Goal: Information Seeking & Learning: Understand process/instructions

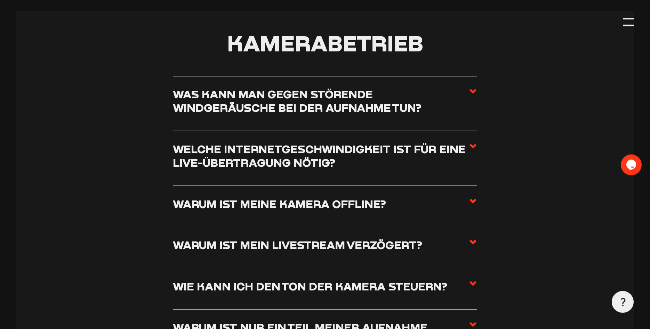
scroll to position [852, 0]
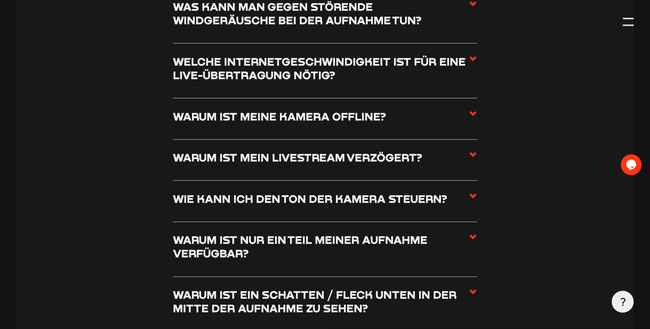
click at [472, 114] on use at bounding box center [473, 113] width 7 height 5
click at [0, 0] on input "Warum ist meine Kamera offline?" at bounding box center [0, 0] width 0 height 0
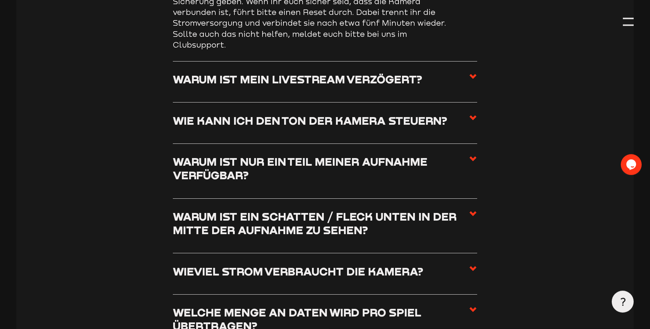
scroll to position [1065, 0]
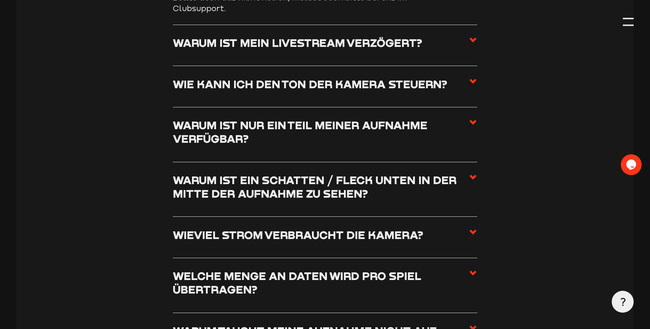
click at [472, 122] on use at bounding box center [473, 122] width 7 height 5
click at [0, 0] on input "Warum ist nur ein Teil meiner Aufnahme verfügbar?" at bounding box center [0, 0] width 0 height 0
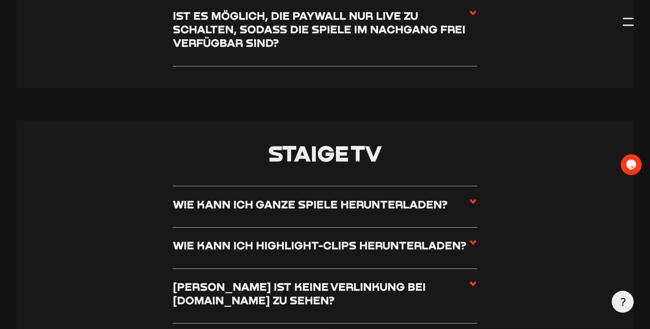
scroll to position [2981, 0]
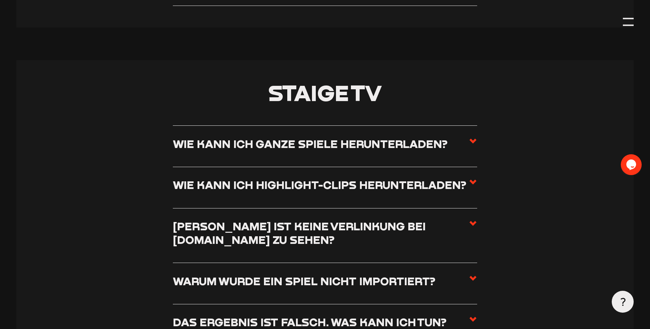
click at [473, 138] on icon at bounding box center [473, 141] width 8 height 8
click at [0, 0] on input "Wie kann ich ganze Spiele herunterladen?" at bounding box center [0, 0] width 0 height 0
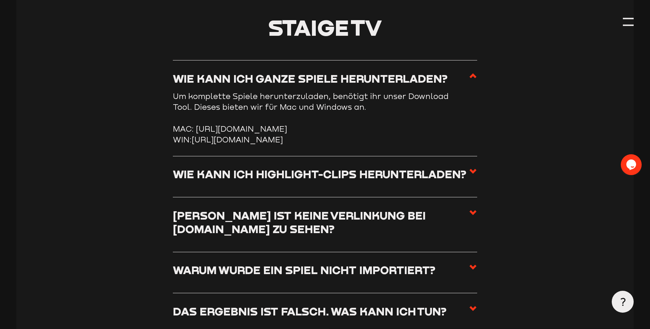
scroll to position [2915, 0]
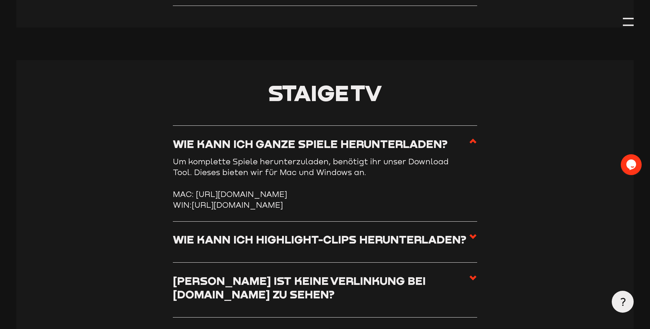
drag, startPoint x: 474, startPoint y: 255, endPoint x: 463, endPoint y: 251, distance: 11.7
click at [474, 241] on icon at bounding box center [473, 237] width 8 height 8
click at [0, 0] on input "Wie kann ich Highlight-Clips herunterladen?" at bounding box center [0, 0] width 0 height 0
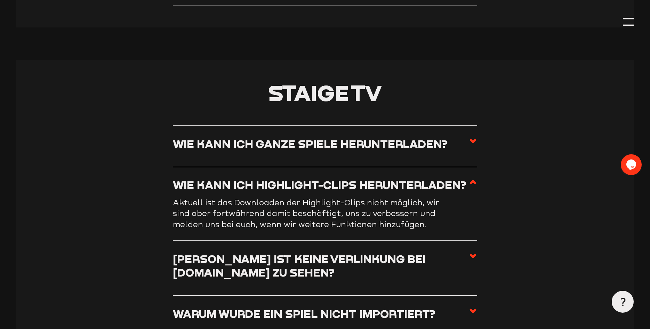
click at [477, 141] on icon at bounding box center [473, 141] width 8 height 8
click at [0, 0] on input "Wie kann ich ganze Spiele herunterladen?" at bounding box center [0, 0] width 0 height 0
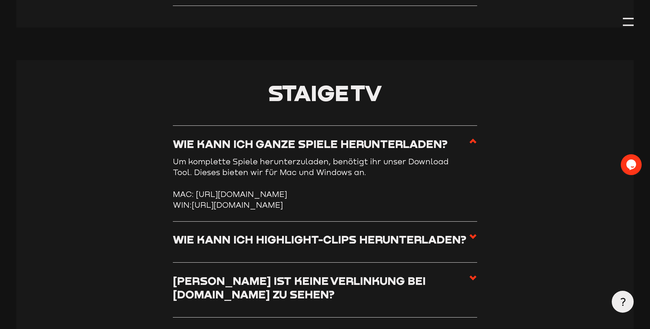
click at [229, 210] on link "[URL][DOMAIN_NAME]" at bounding box center [237, 204] width 91 height 9
